Goal: Information Seeking & Learning: Learn about a topic

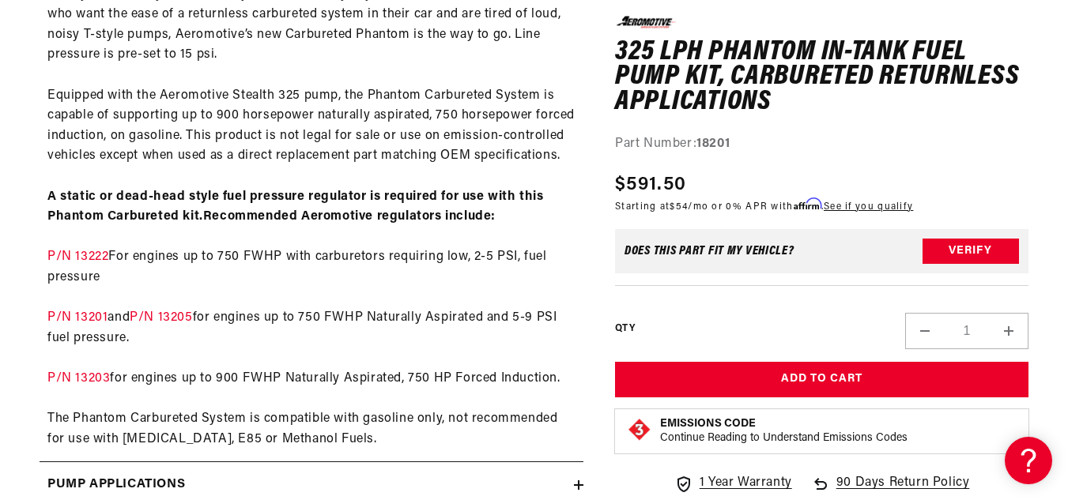
scroll to position [883, 0]
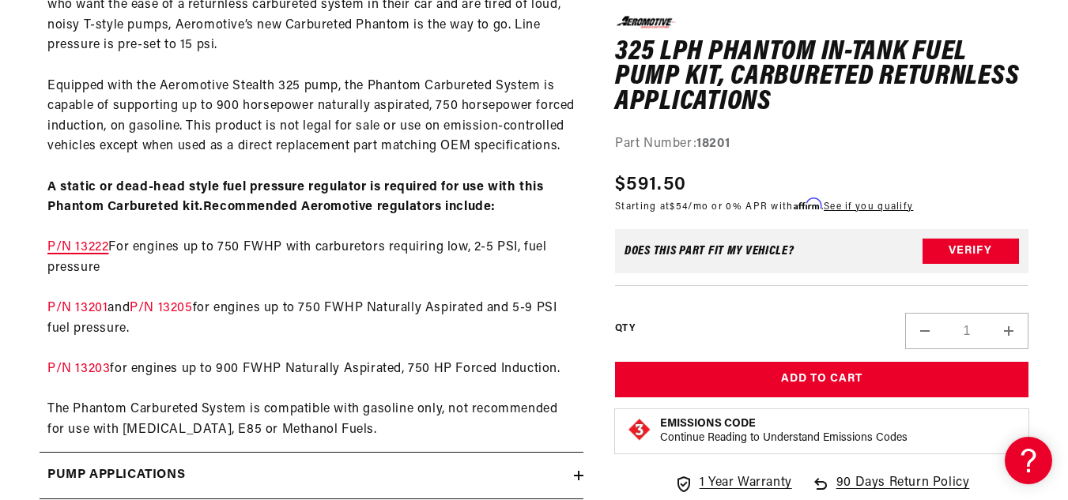
click at [94, 248] on link "P/N 13222" at bounding box center [77, 247] width 61 height 13
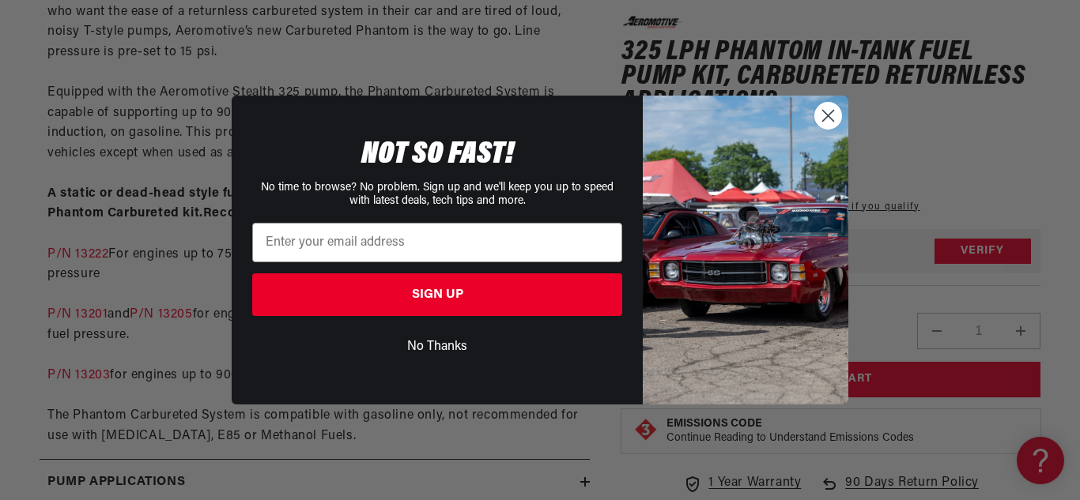
click at [826, 111] on circle "Close dialog" at bounding box center [828, 116] width 26 height 26
